Goal: Communication & Community: Participate in discussion

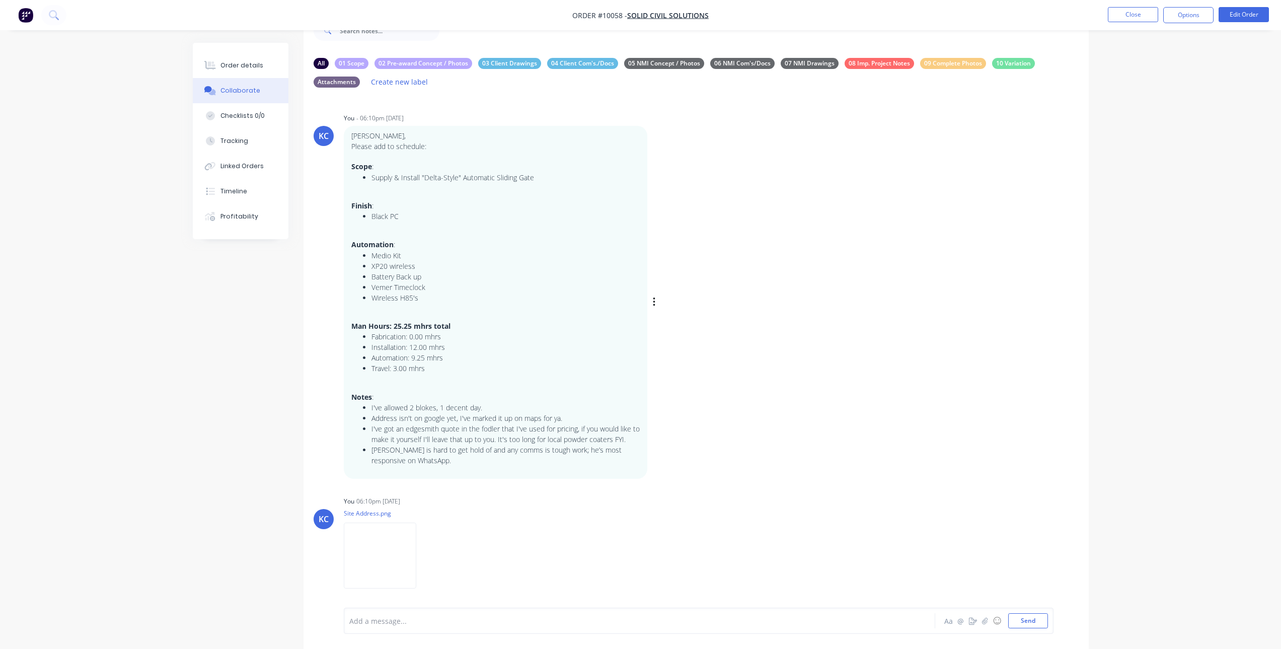
scroll to position [1, 0]
click at [654, 302] on icon "button" at bounding box center [654, 301] width 2 height 9
click at [667, 318] on button "Edit" at bounding box center [690, 319] width 63 height 17
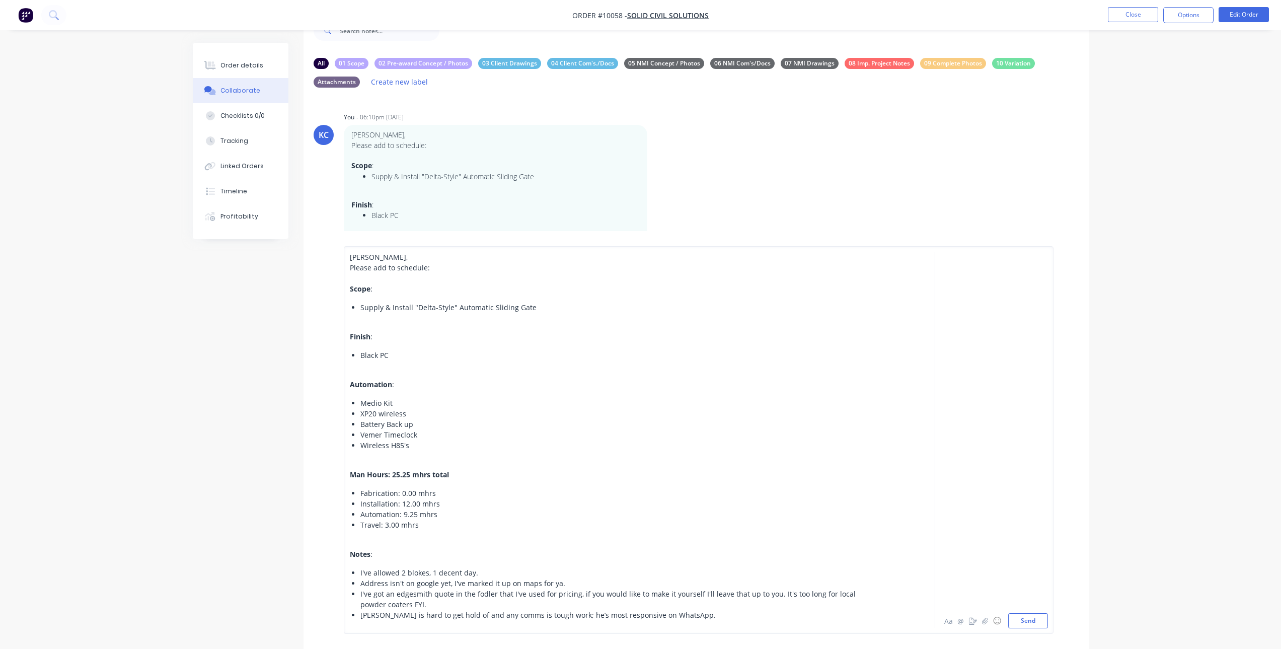
click at [412, 308] on span "Supply & Install "Delta-Style" Automatic Sliding Gate" at bounding box center [448, 308] width 176 height 10
drag, startPoint x: 412, startPoint y: 304, endPoint x: 468, endPoint y: 305, distance: 55.9
click at [468, 305] on span "Supply & Install 7.65mW x 1.8mH "Delta-Style" Automatic Sliding Gate" at bounding box center [477, 308] width 235 height 10
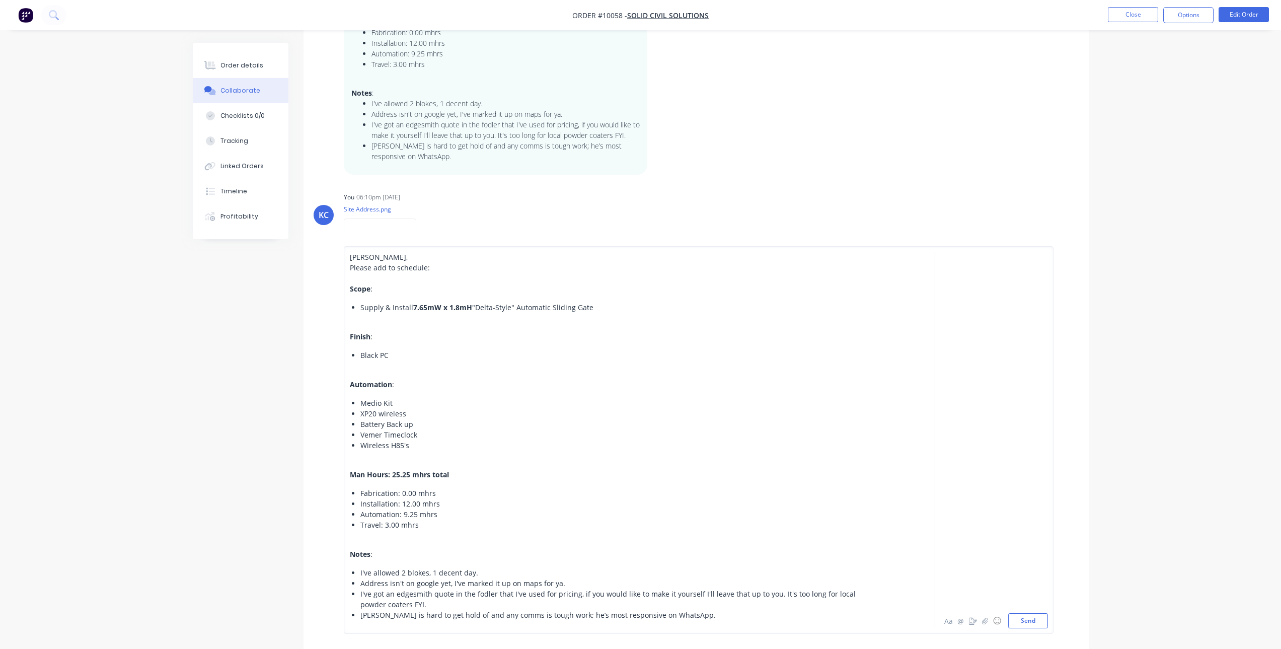
scroll to position [394, 0]
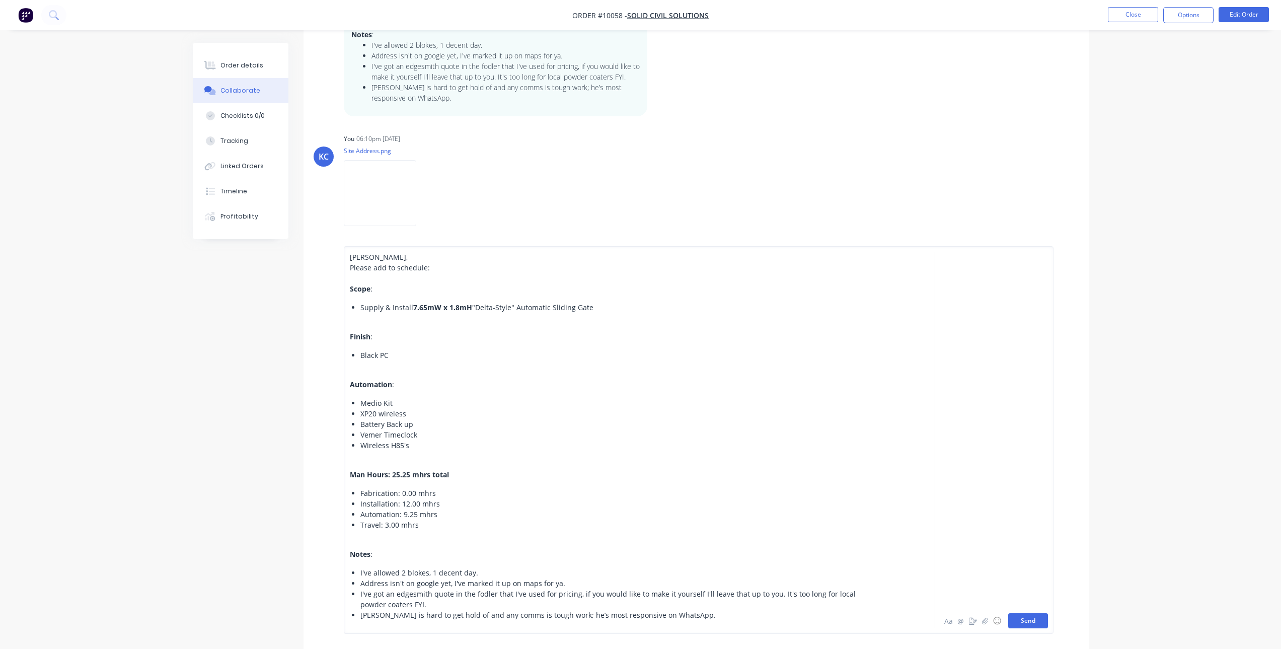
click at [1037, 619] on button "Send" at bounding box center [1028, 620] width 40 height 15
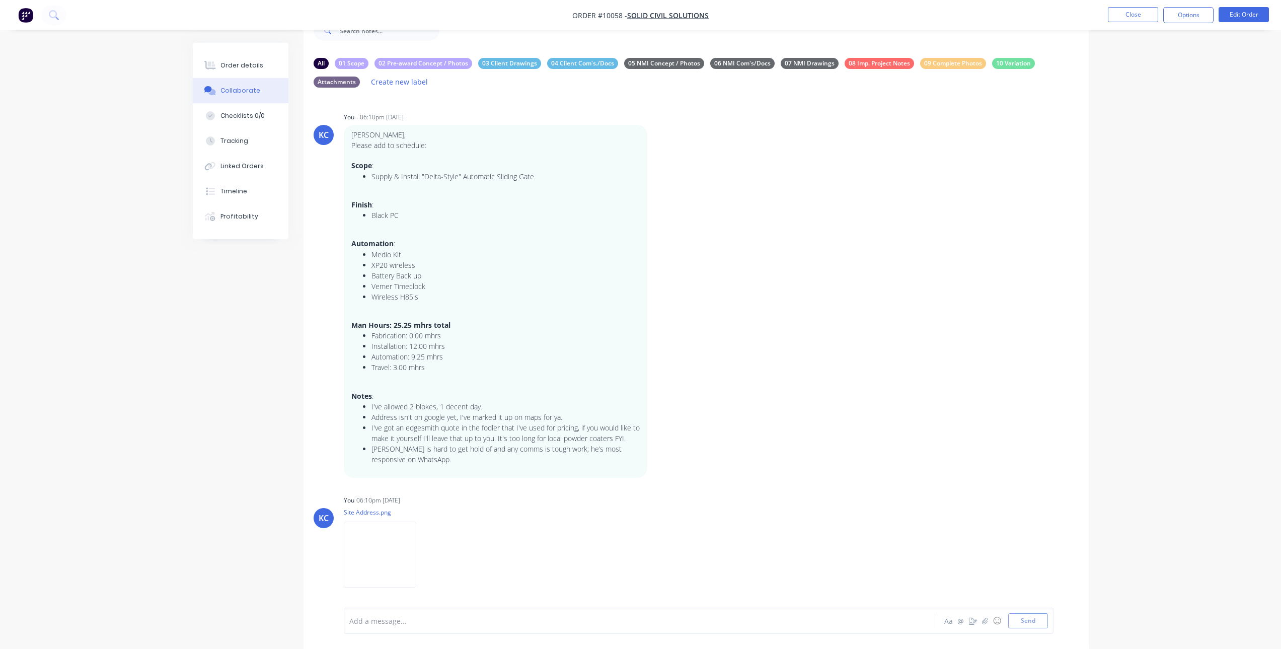
scroll to position [32, 0]
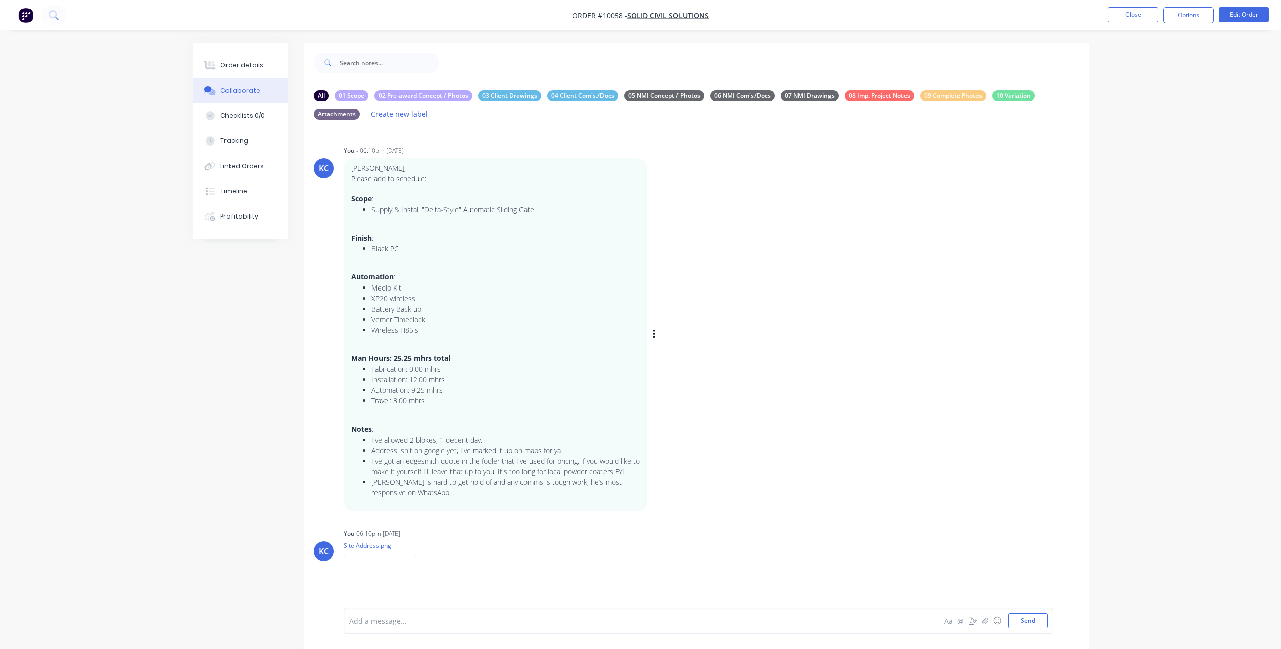
scroll to position [1, 0]
click at [654, 329] on icon "button" at bounding box center [654, 334] width 3 height 12
click at [676, 348] on button "Edit" at bounding box center [690, 351] width 63 height 17
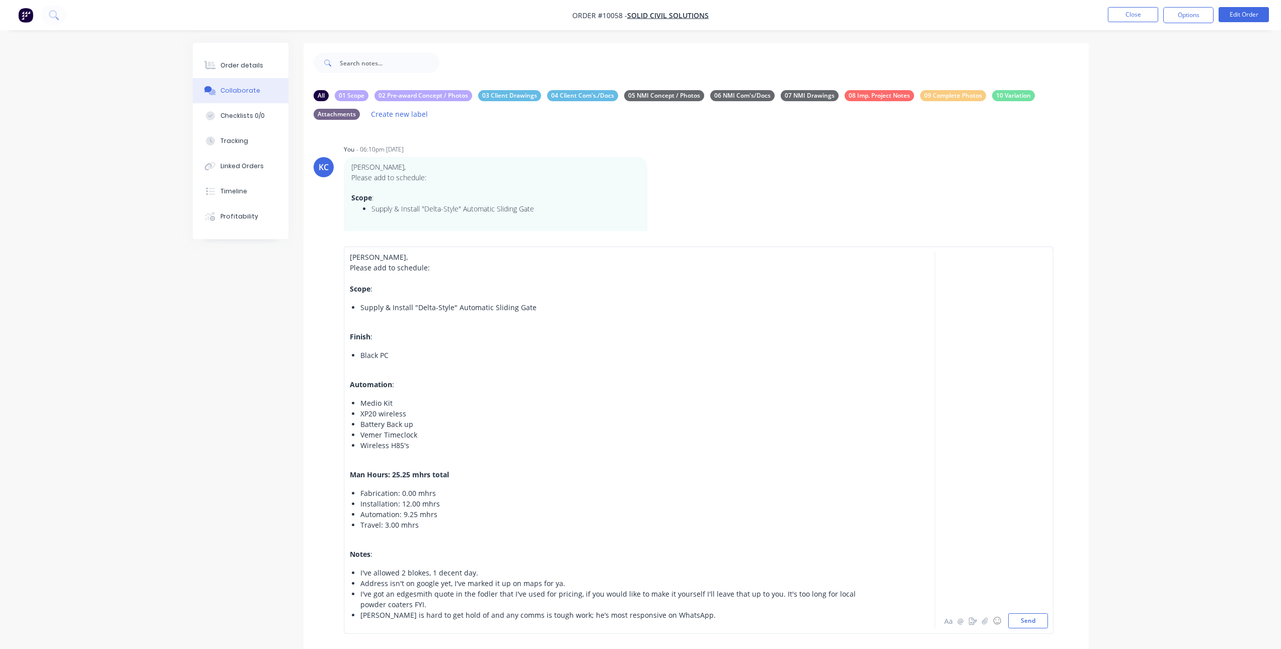
drag, startPoint x: 411, startPoint y: 306, endPoint x: 426, endPoint y: 300, distance: 16.3
click at [412, 306] on span "Supply & Install "Delta-Style" Automatic Sliding Gate" at bounding box center [448, 308] width 176 height 10
click at [438, 303] on span "Supply & Install 7.65mH x 1.8mH"Delta-Style" Automatic Sliding Gate" at bounding box center [475, 308] width 231 height 10
drag, startPoint x: 412, startPoint y: 307, endPoint x: 468, endPoint y: 309, distance: 55.4
click at [468, 309] on span "Supply & Install 7.65mW x 1.8mH"Delta-Style" Automatic Sliding Gate" at bounding box center [476, 308] width 233 height 10
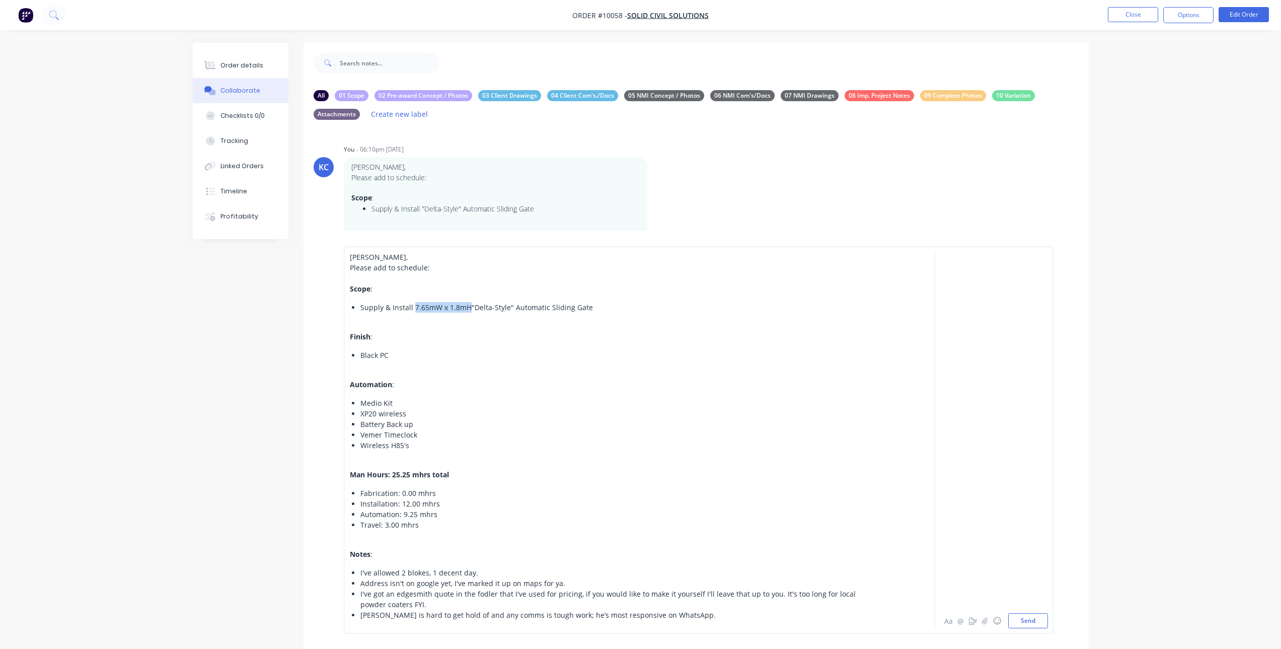
copy span "7.65mW x 1.8mH"
click at [472, 311] on span ""Delta-Style" Automatic Sliding Gate" at bounding box center [532, 308] width 121 height 10
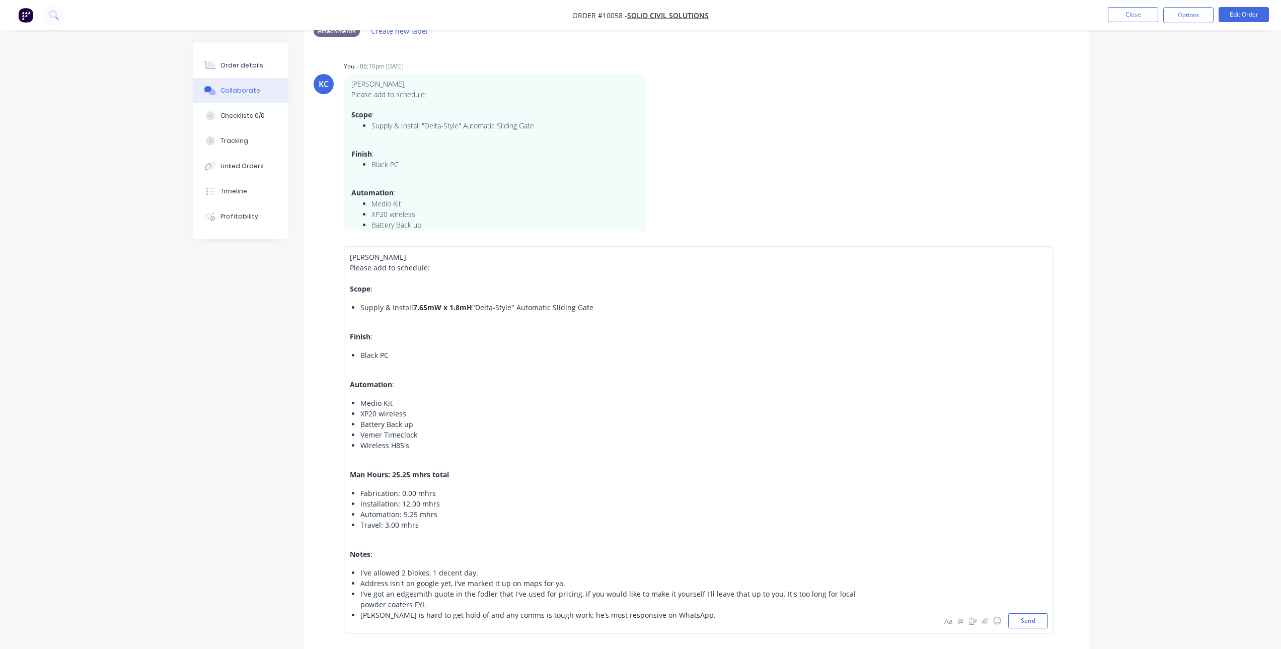
scroll to position [101, 0]
click at [699, 467] on div at bounding box center [612, 464] width 524 height 11
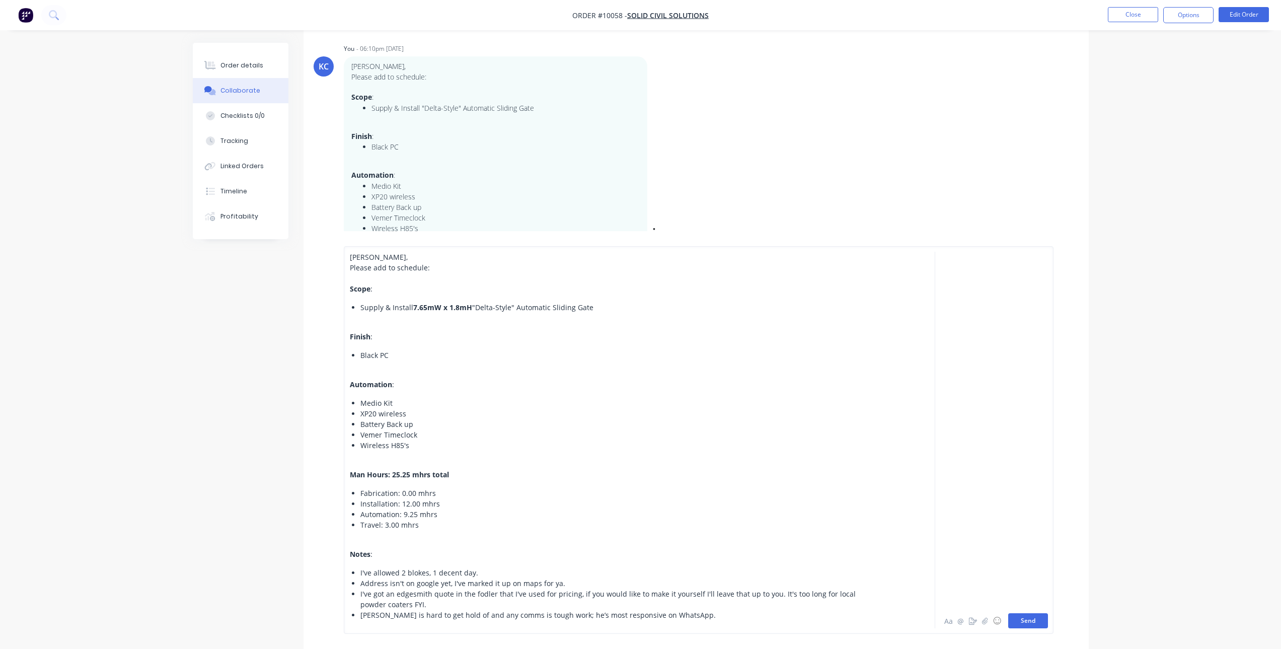
click at [1022, 621] on button "Send" at bounding box center [1028, 620] width 40 height 15
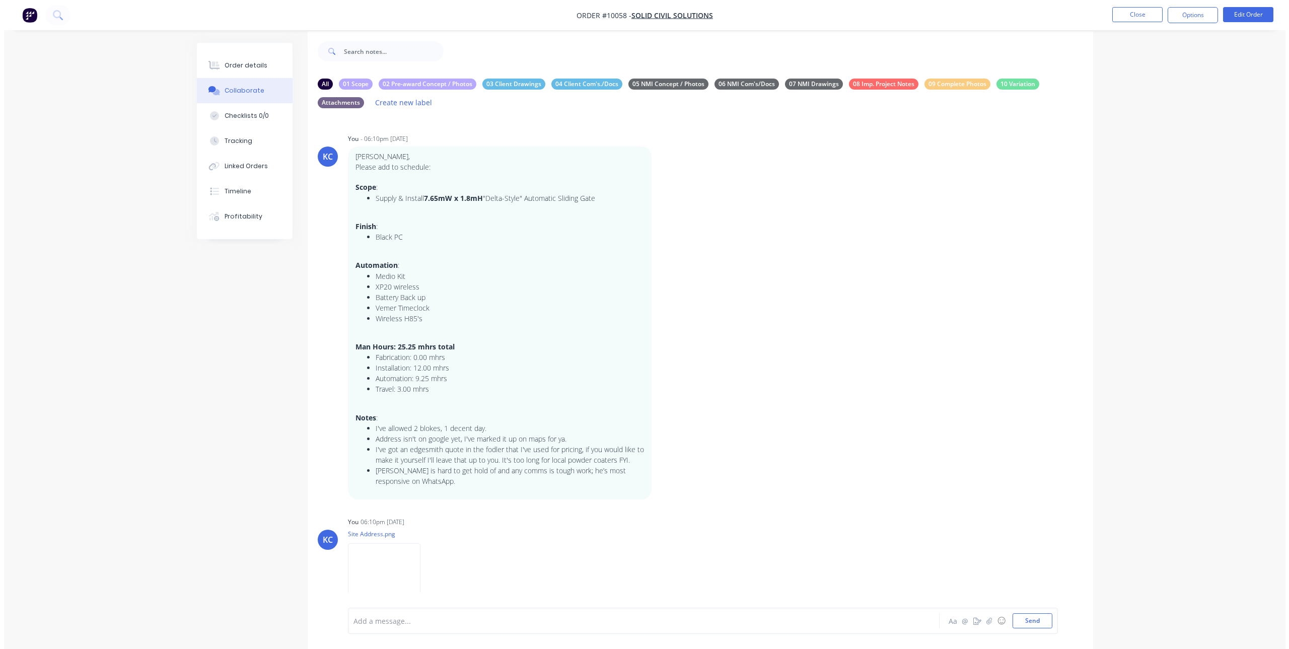
scroll to position [0, 0]
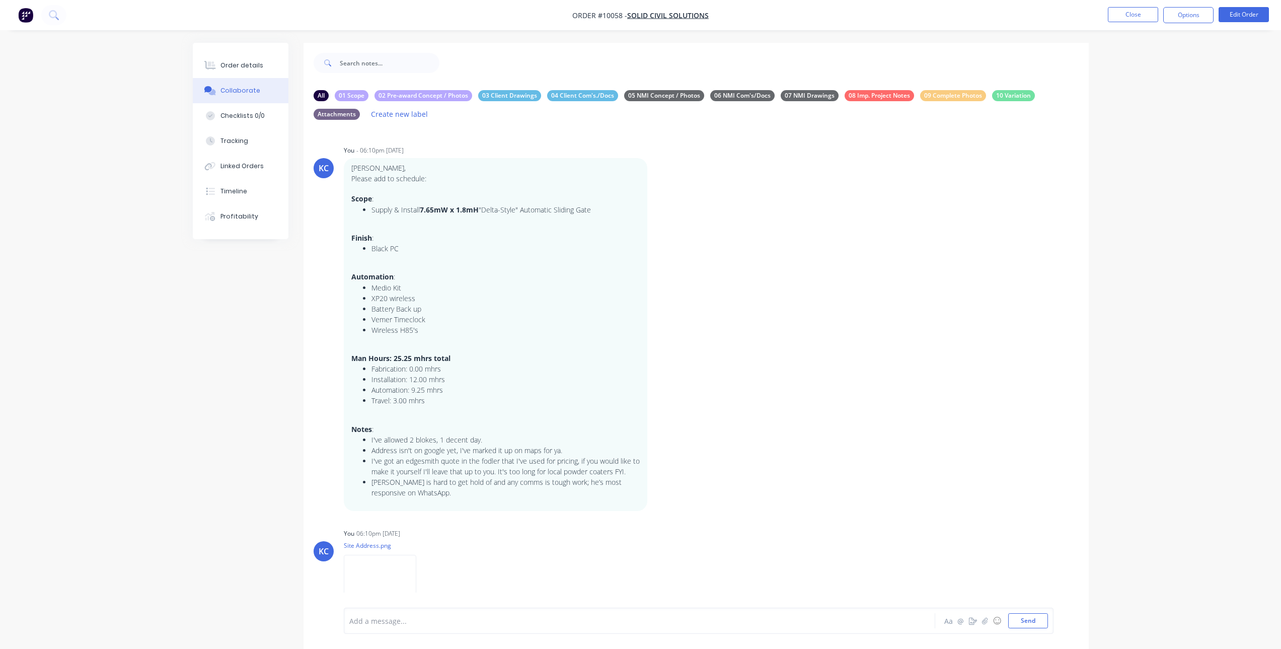
click at [27, 15] on img "button" at bounding box center [25, 15] width 15 height 15
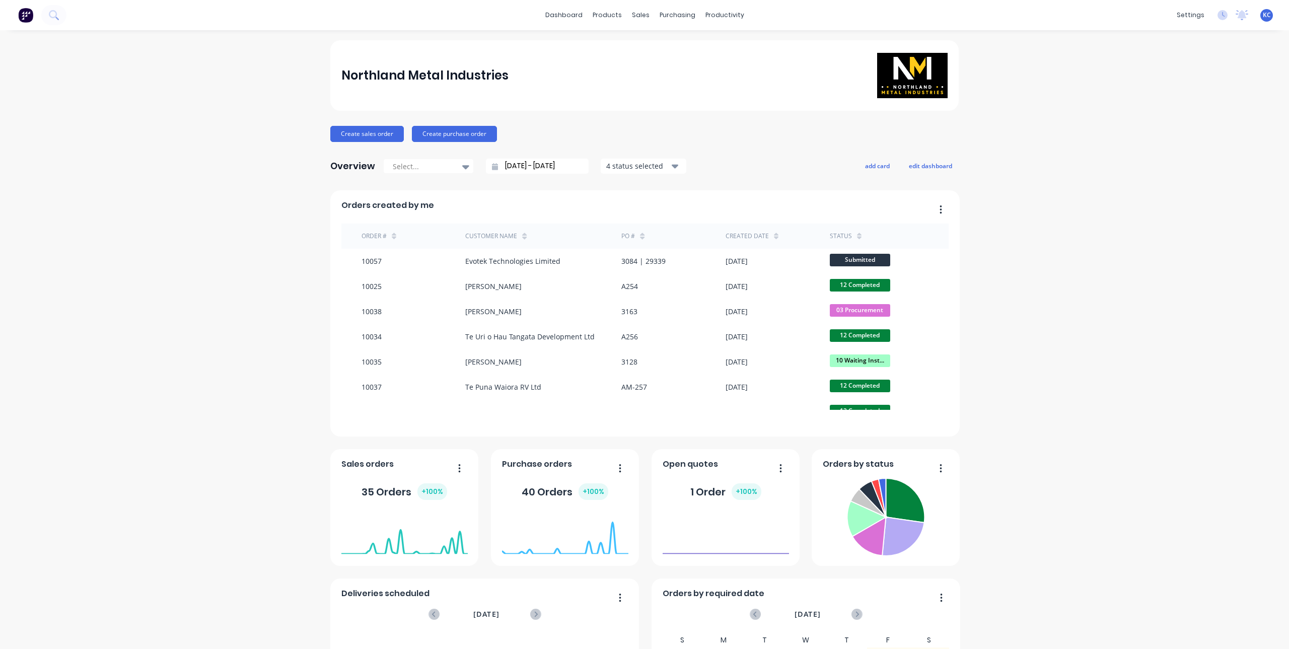
click at [846, 235] on div "status" at bounding box center [846, 236] width 32 height 15
click at [857, 236] on icon at bounding box center [859, 236] width 5 height 8
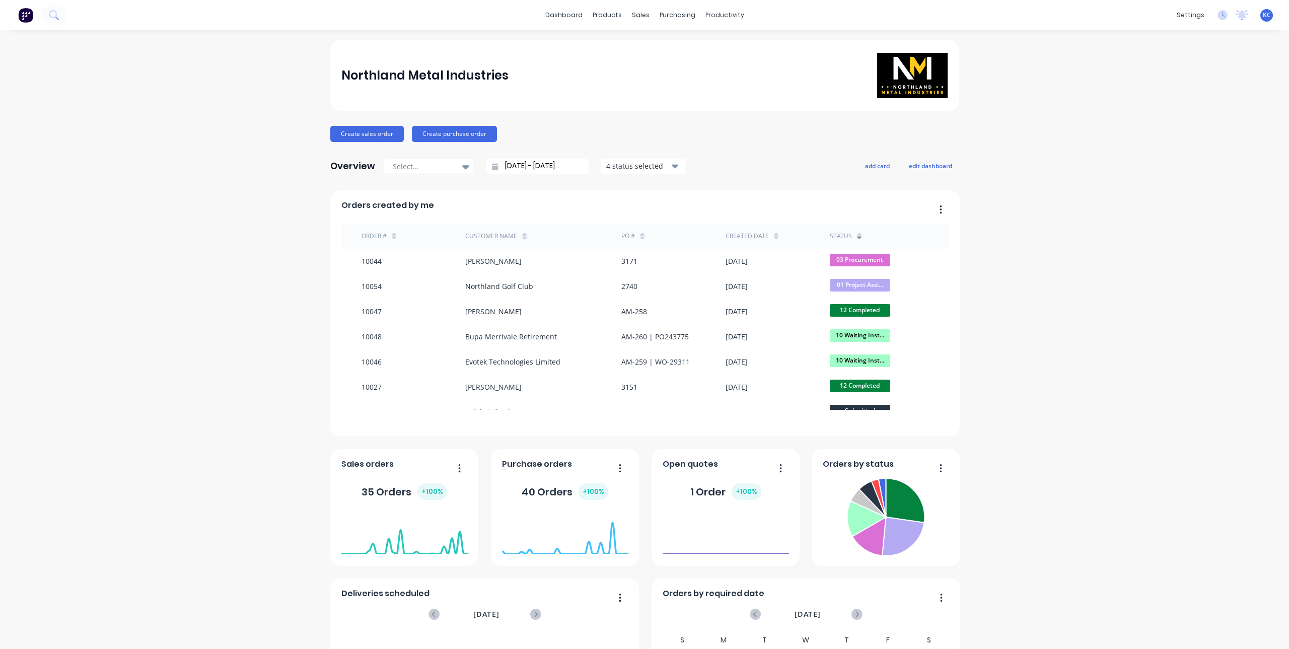
click at [934, 205] on button "button" at bounding box center [936, 210] width 21 height 16
click at [1070, 224] on div "Northland Metal Industries Create sales order Create purchase order Overview Se…" at bounding box center [644, 432] width 1289 height 784
click at [648, 38] on link "Sales Orders" at bounding box center [689, 48] width 133 height 20
